Goal: Check status: Check status

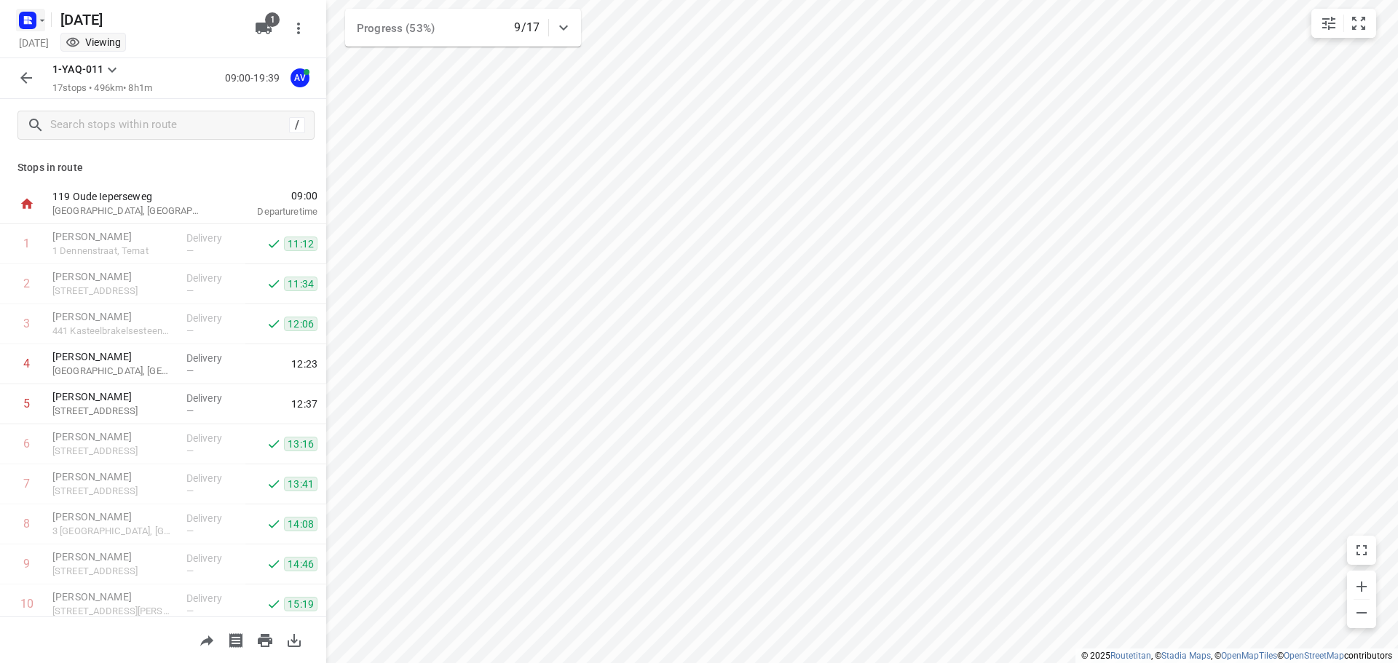
click at [29, 15] on rect "button" at bounding box center [27, 20] width 17 height 17
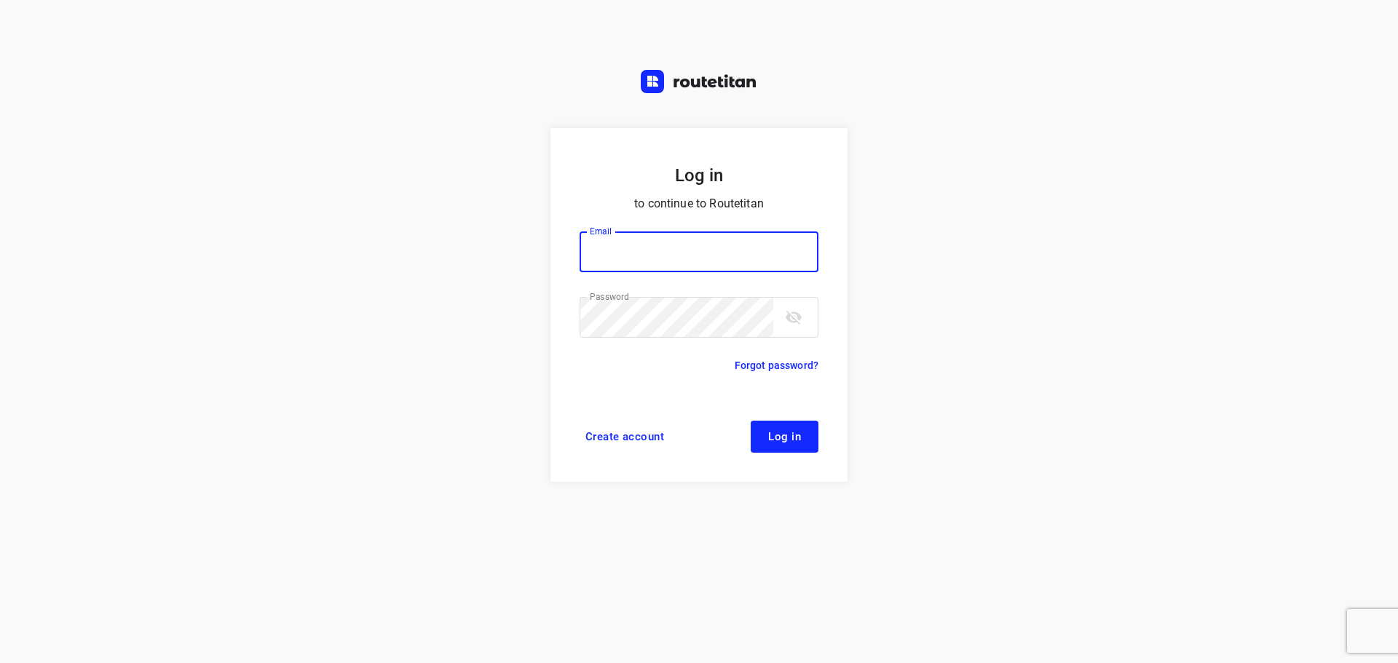
type input "[PERSON_NAME][EMAIL_ADDRESS][DOMAIN_NAME]"
click at [790, 442] on span "Log in" at bounding box center [784, 437] width 33 height 12
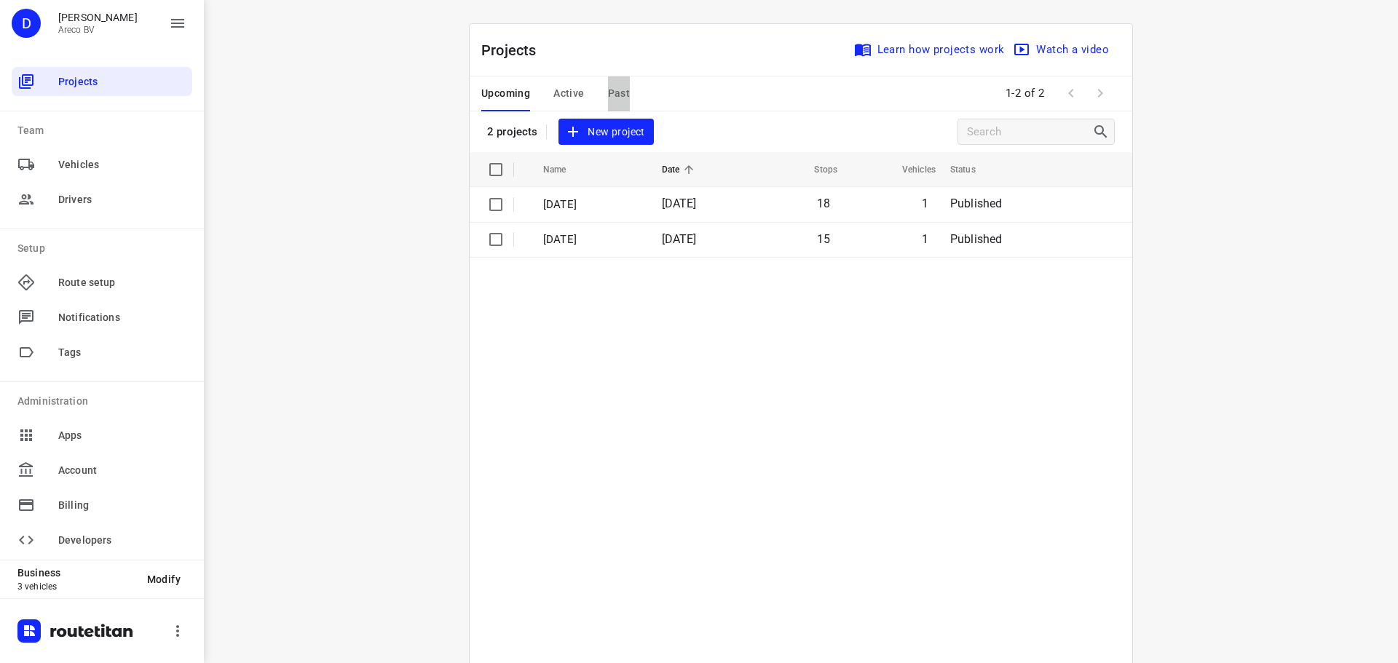
click at [614, 92] on span "Past" at bounding box center [619, 93] width 23 height 18
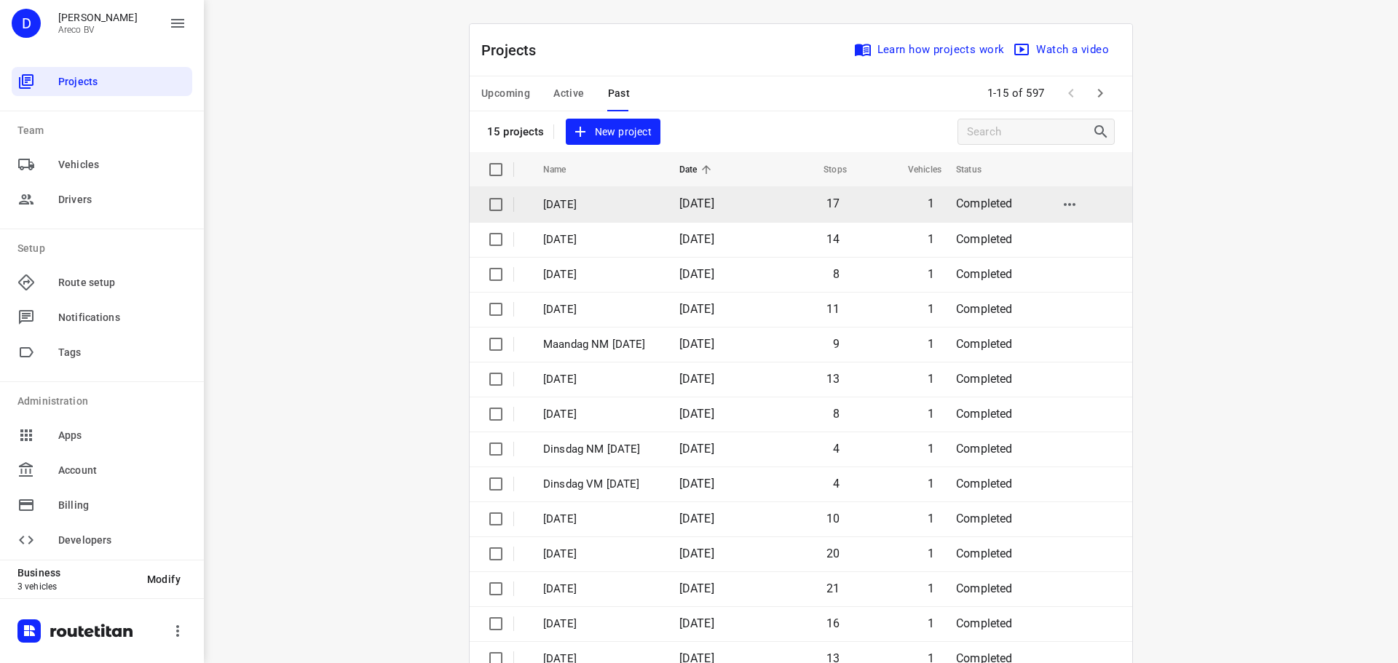
click at [604, 210] on p "[DATE]" at bounding box center [600, 205] width 114 height 17
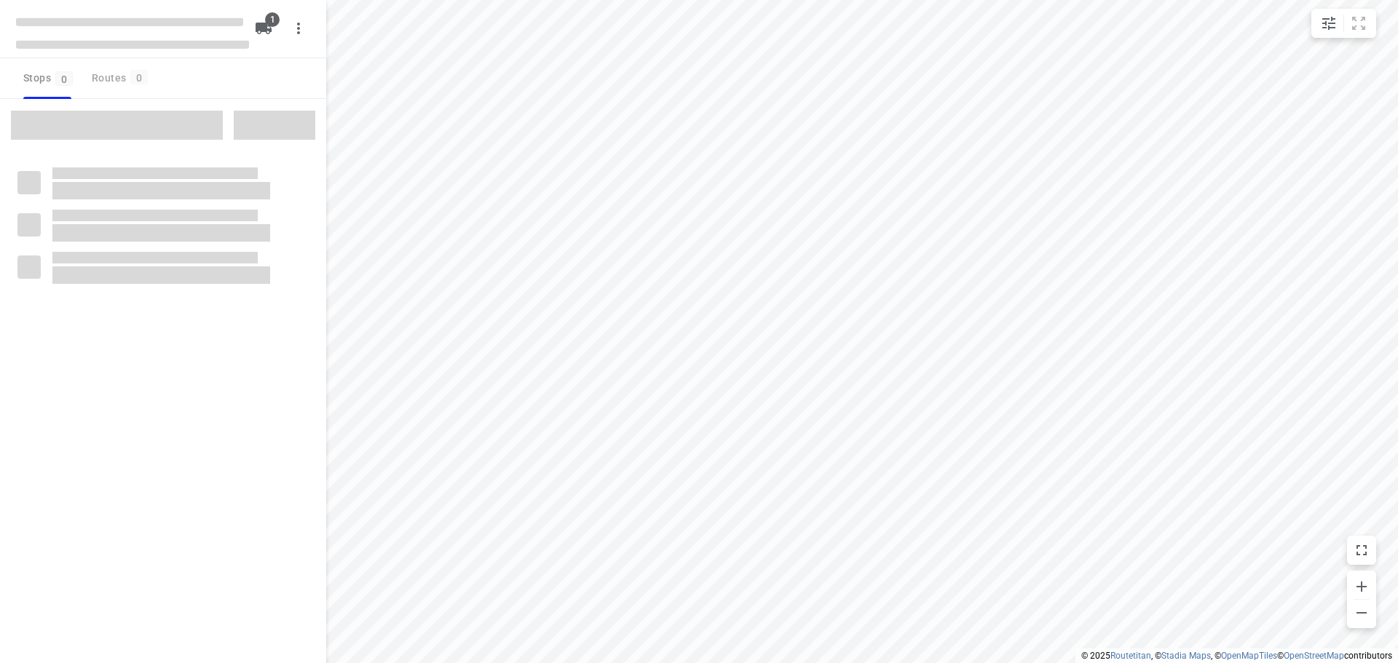
type input "distance"
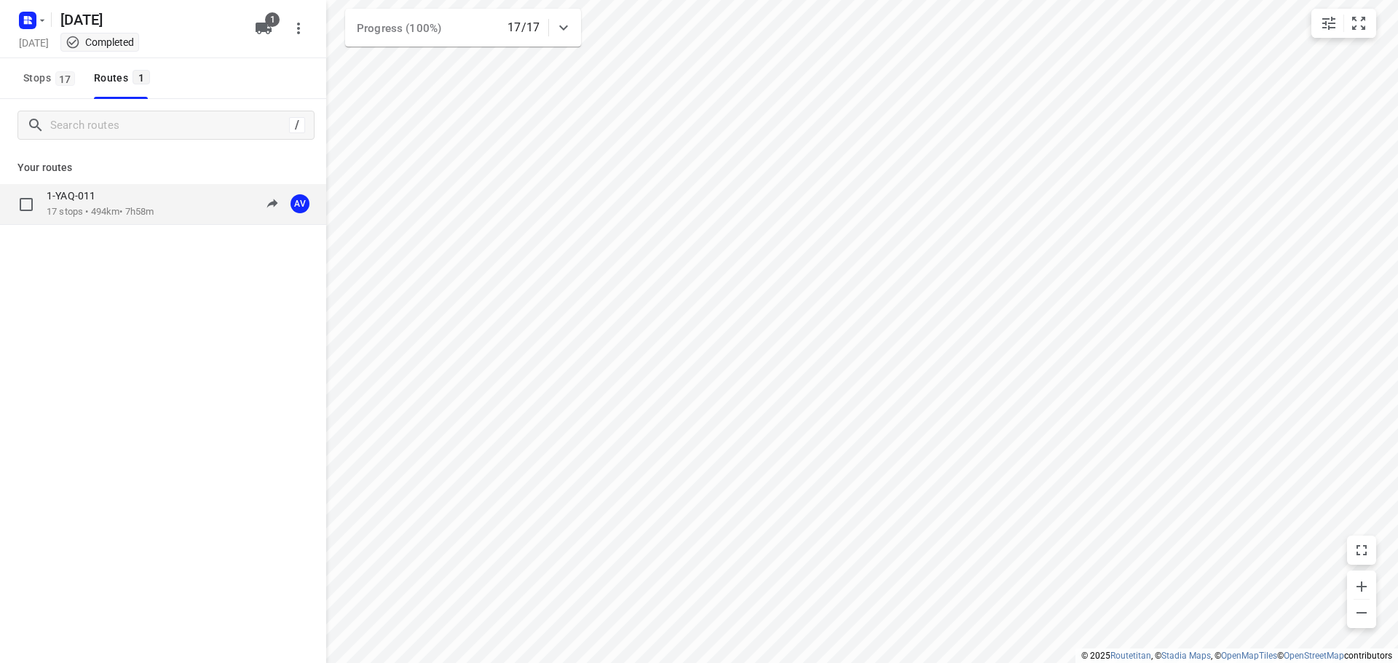
click at [115, 197] on div "1-YAQ-011" at bounding box center [100, 197] width 107 height 16
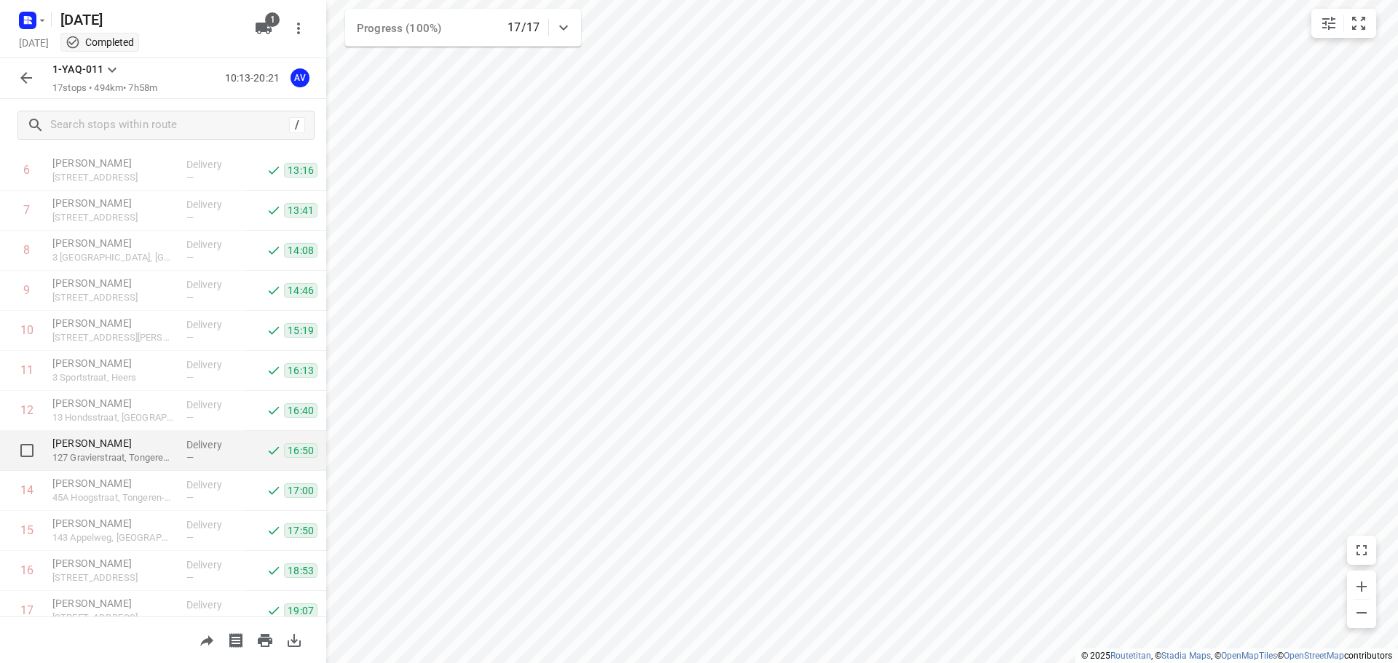
scroll to position [328, 0]
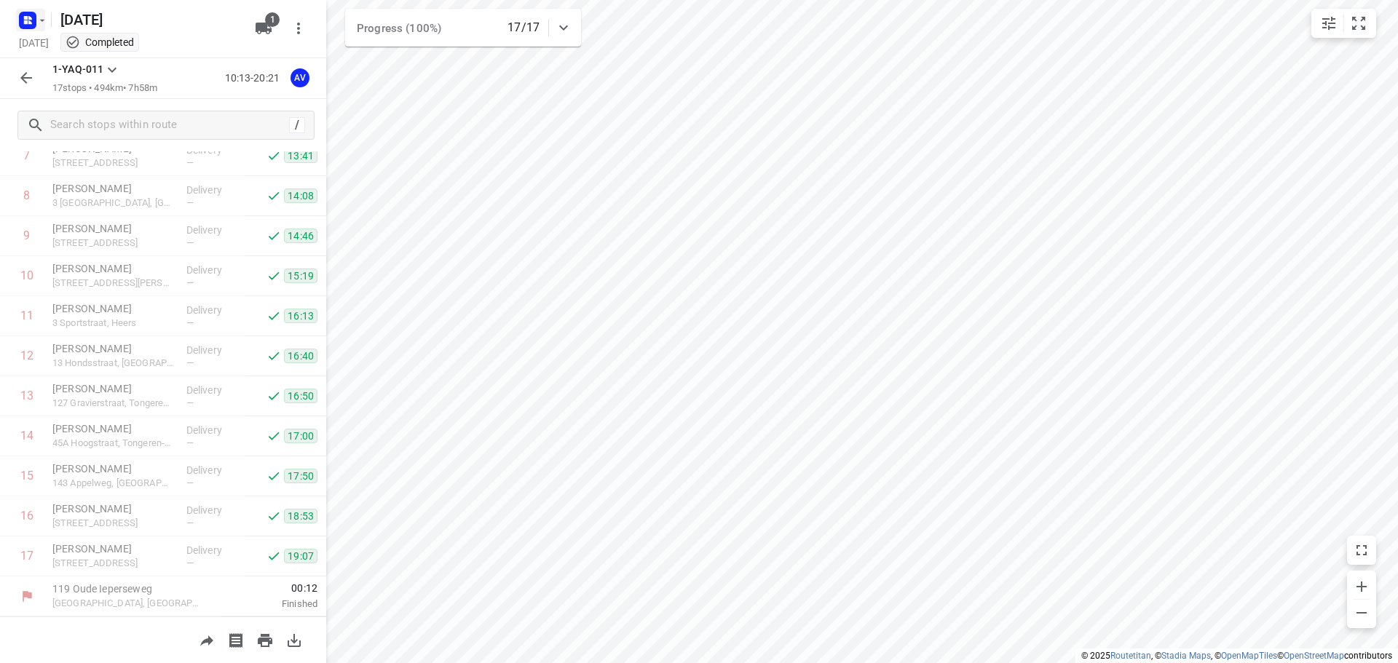
click at [20, 19] on rect "button" at bounding box center [27, 20] width 17 height 17
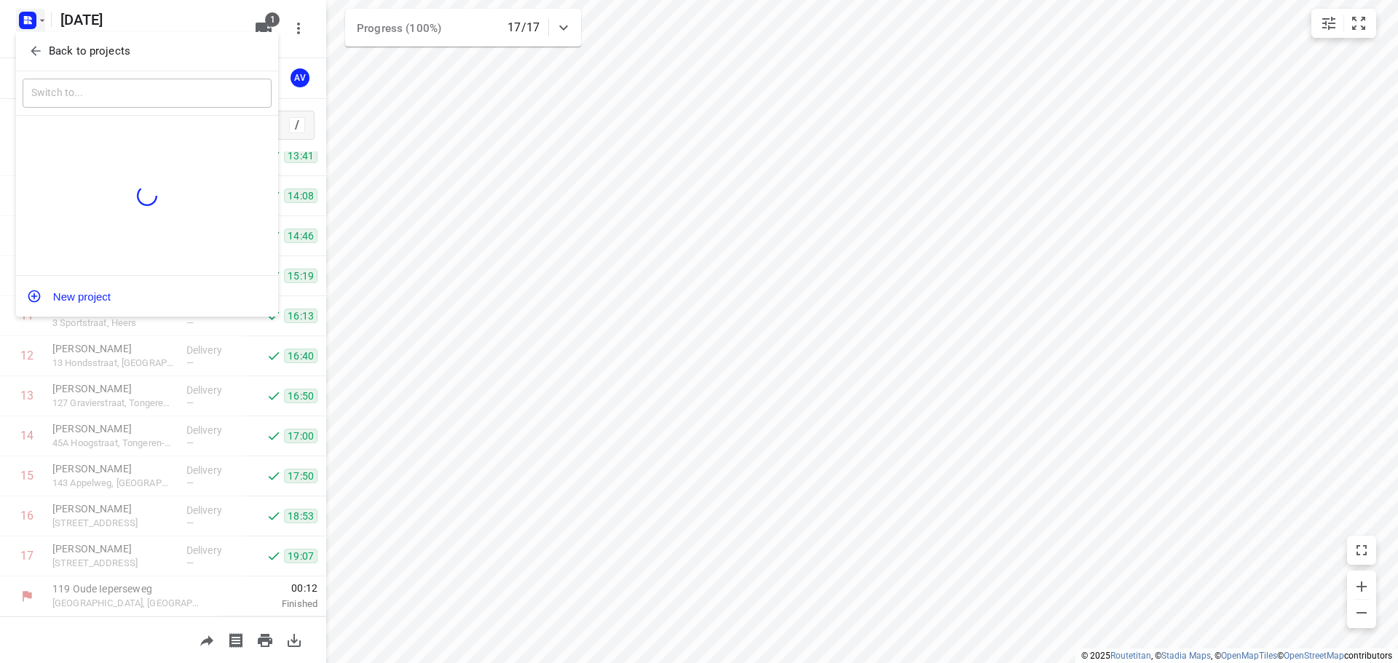
click at [31, 49] on icon "button" at bounding box center [35, 51] width 15 height 15
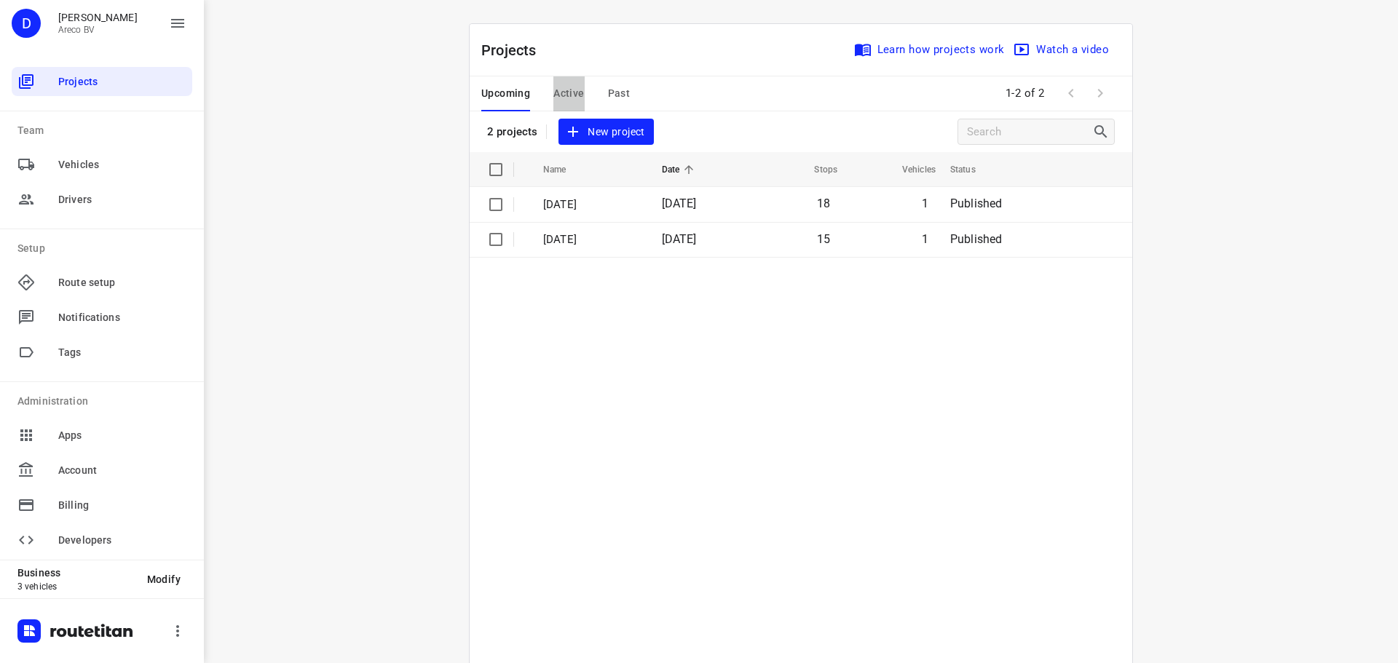
click at [566, 90] on span "Active" at bounding box center [569, 93] width 31 height 18
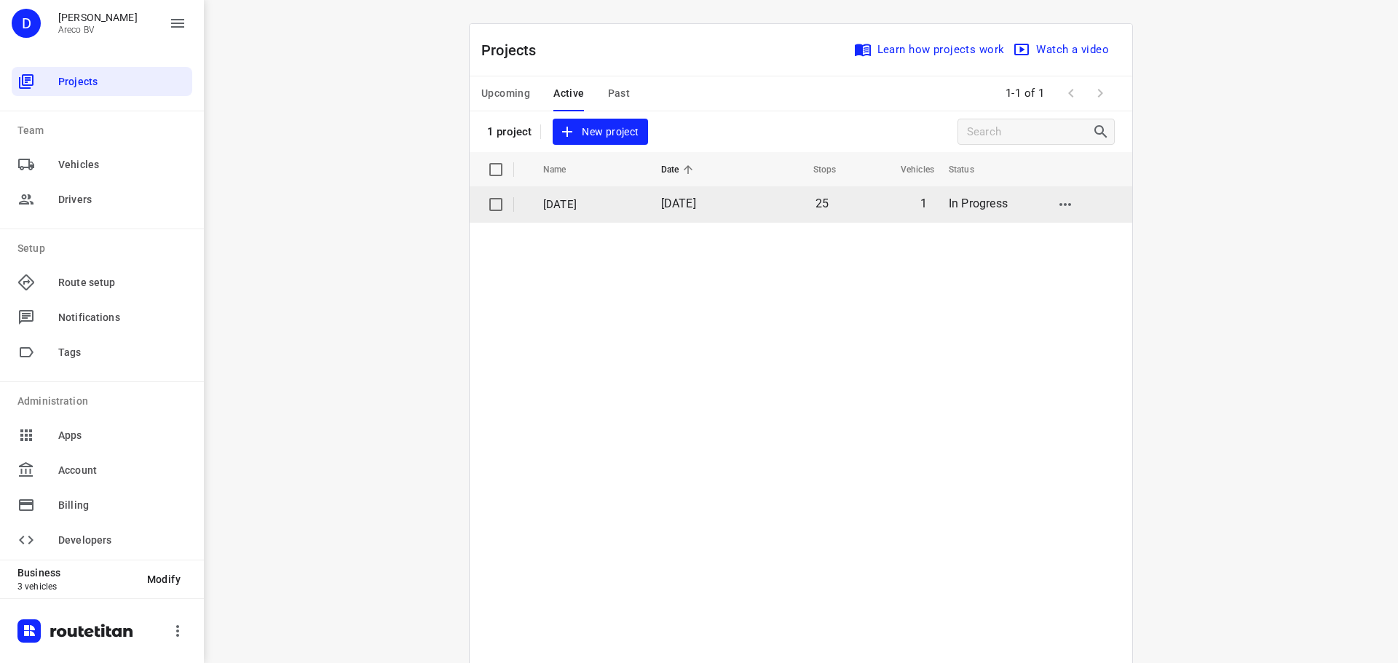
click at [621, 198] on p "Maandag 25 Augustus" at bounding box center [591, 205] width 96 height 17
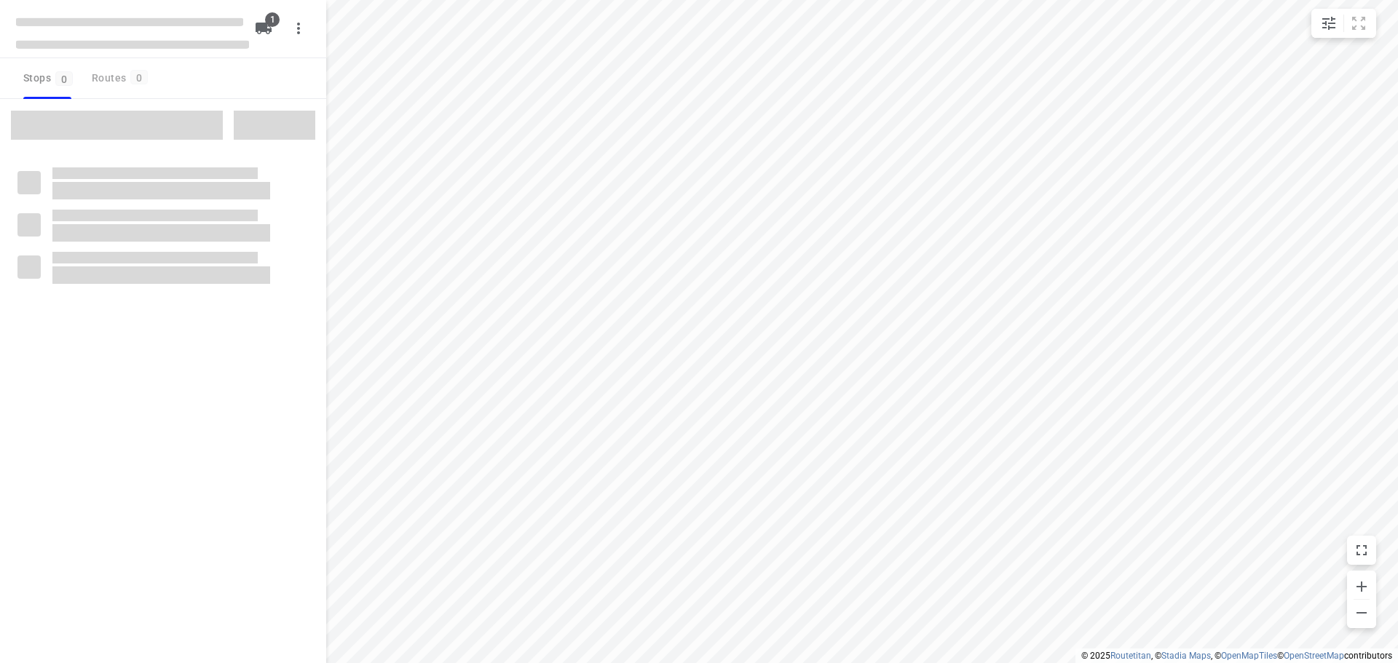
type input "distance"
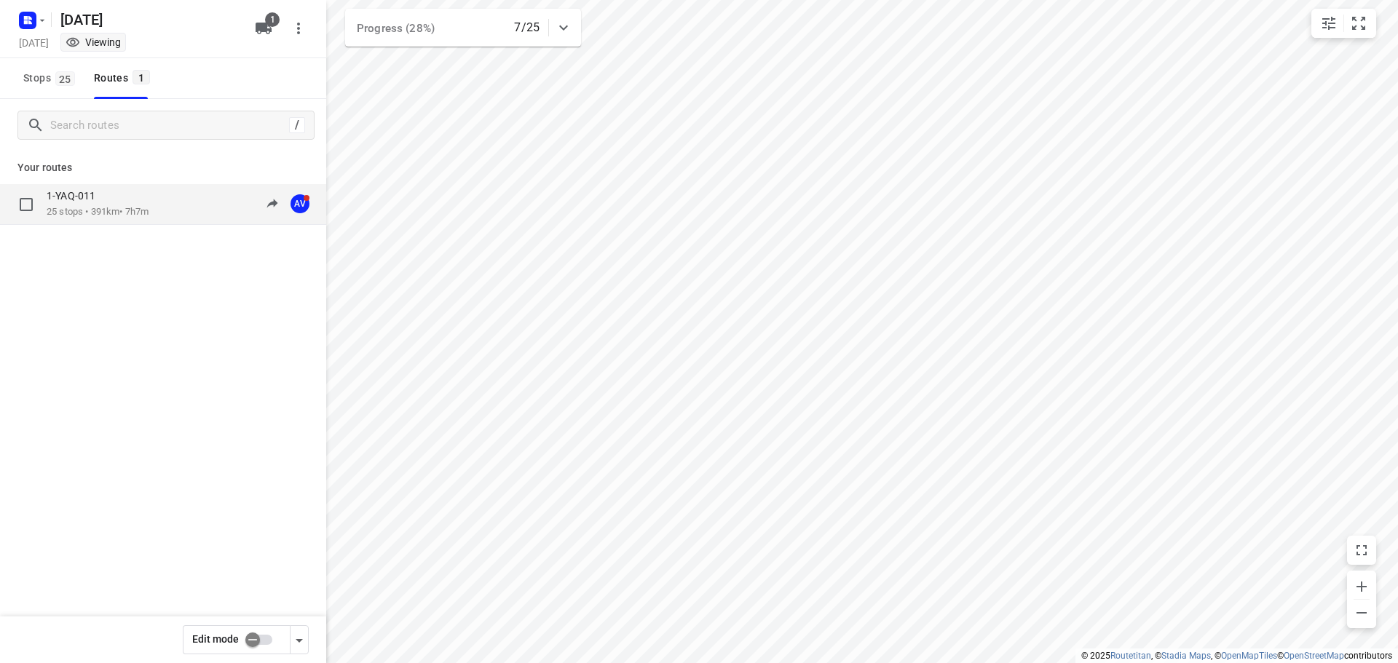
click at [104, 205] on p "25 stops • 391km • 7h7m" at bounding box center [98, 212] width 102 height 14
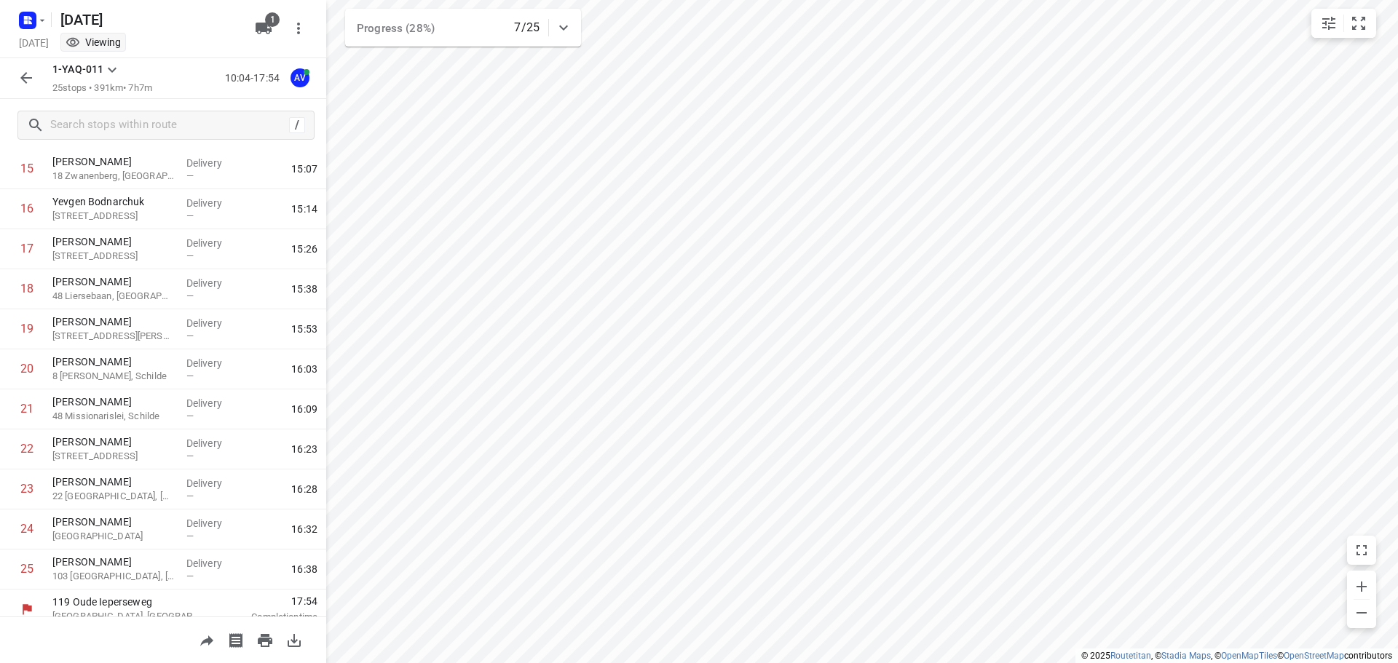
scroll to position [649, 0]
